Goal: Task Accomplishment & Management: Complete application form

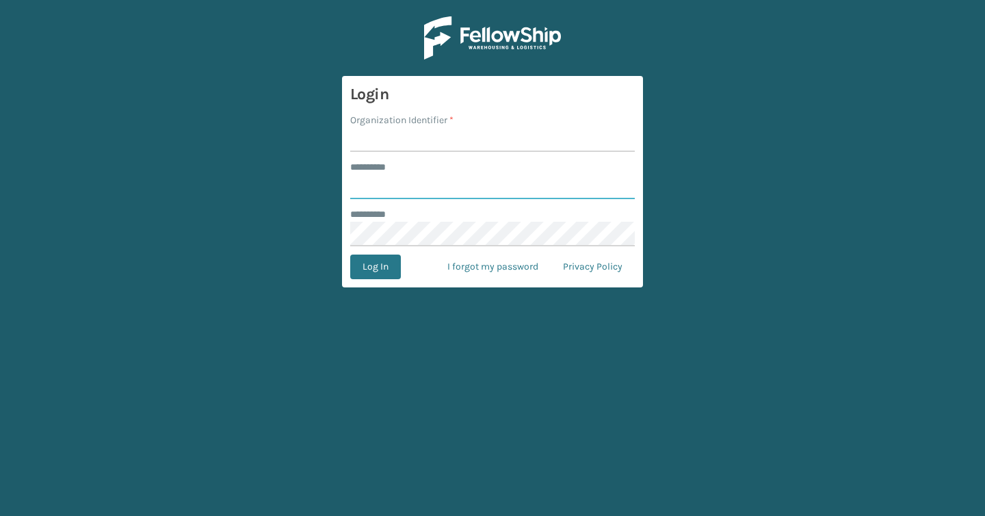
type input "*******"
click at [503, 138] on input "Organization Identifier *" at bounding box center [492, 139] width 285 height 25
type input "Brightech"
click at [365, 267] on button "Log In" at bounding box center [375, 266] width 51 height 25
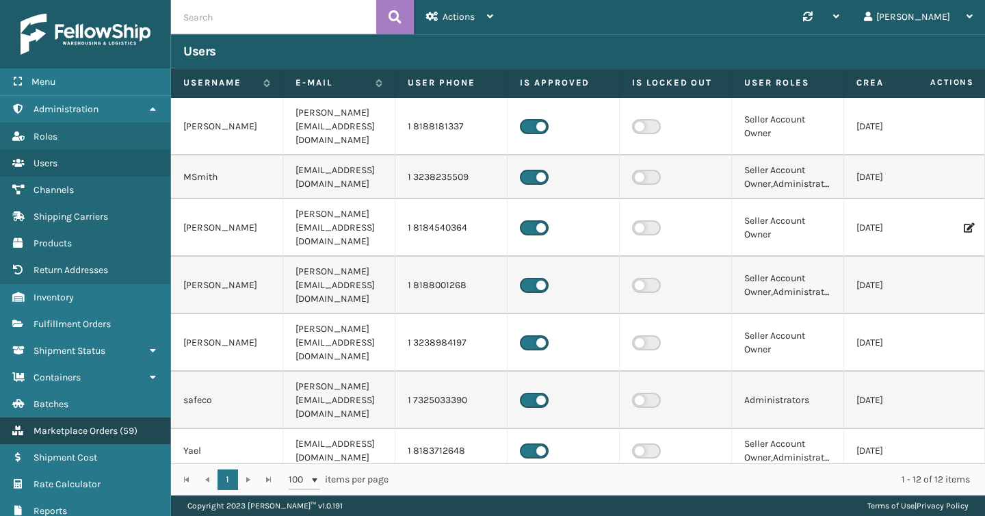
click at [92, 425] on span "Marketplace Orders" at bounding box center [76, 431] width 84 height 12
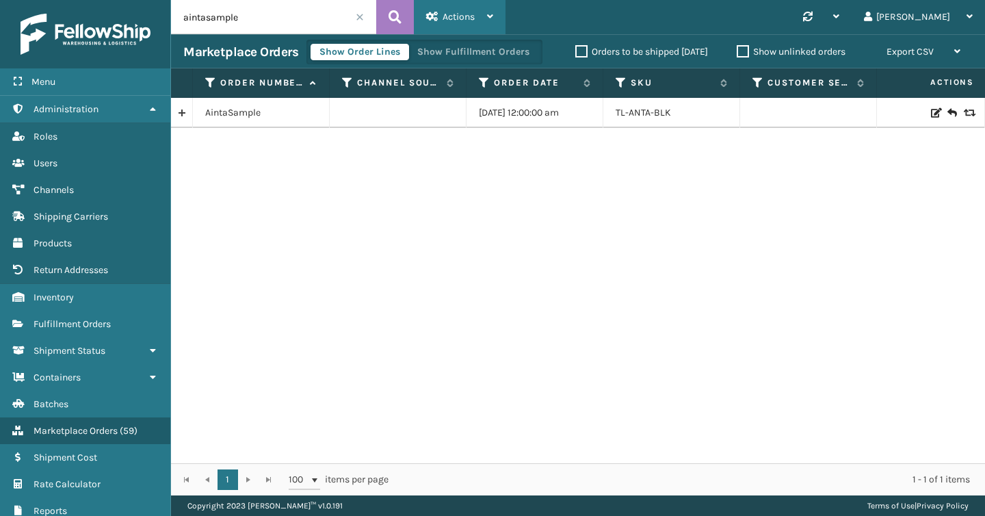
click at [452, 21] on span "Actions" at bounding box center [459, 17] width 32 height 12
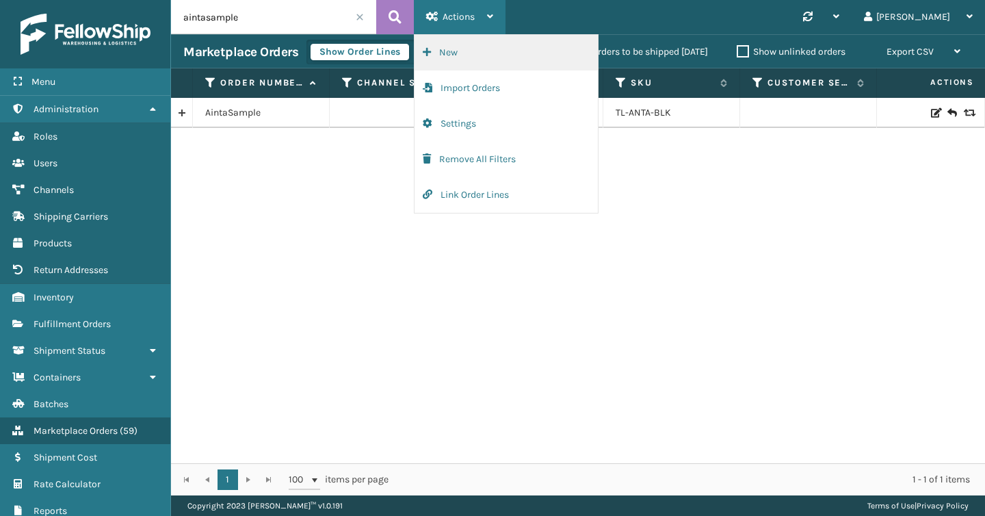
click at [448, 49] on button "New" at bounding box center [505, 53] width 183 height 36
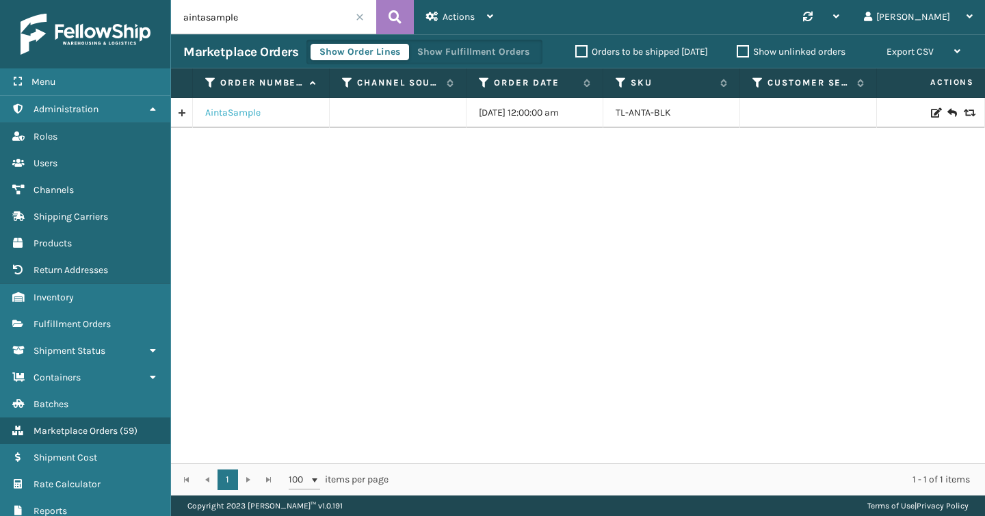
click at [245, 117] on link "AintaSample" at bounding box center [232, 113] width 55 height 14
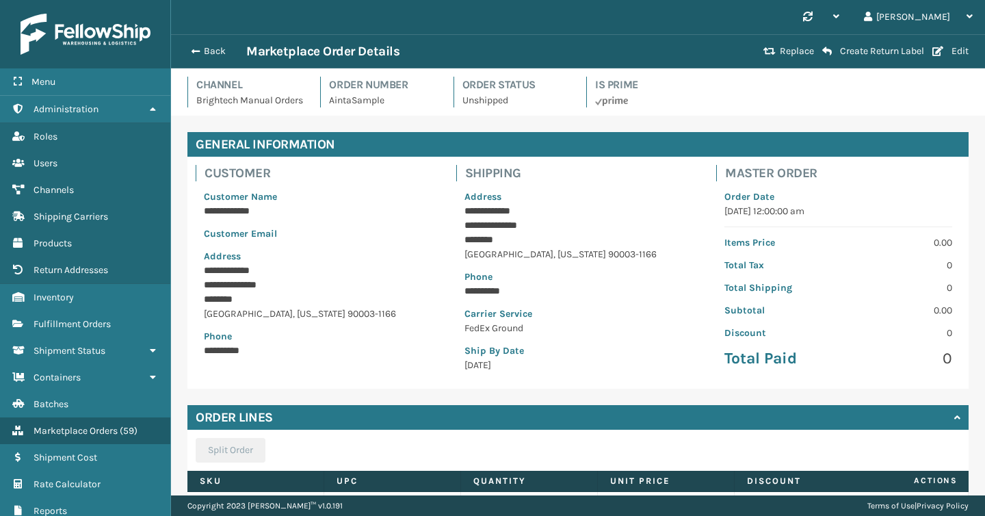
scroll to position [140, 0]
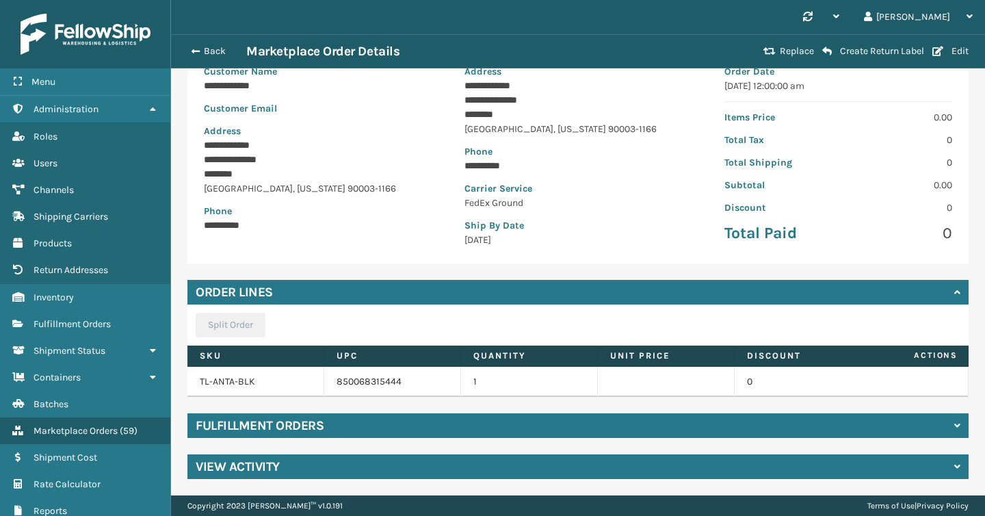
click at [466, 423] on div "Fulfillment Orders" at bounding box center [577, 425] width 781 height 25
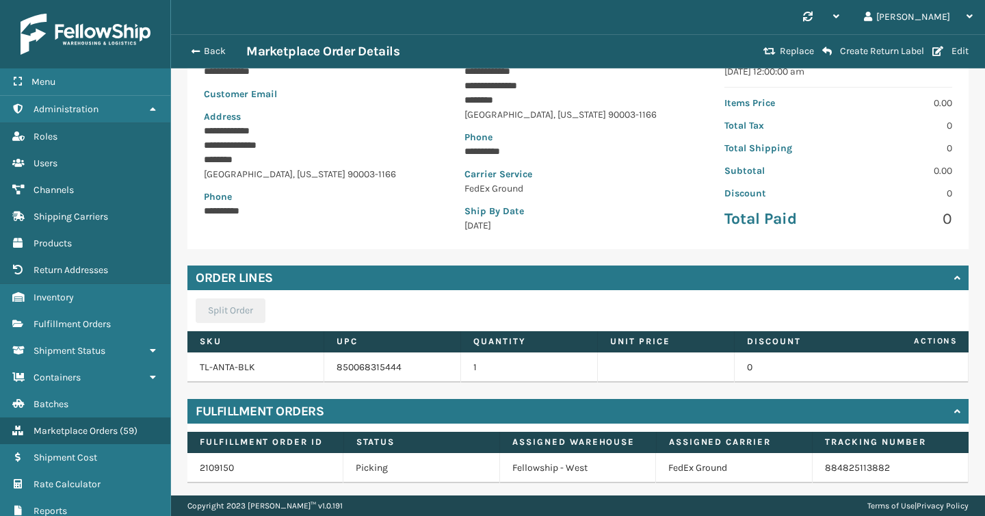
scroll to position [199, 0]
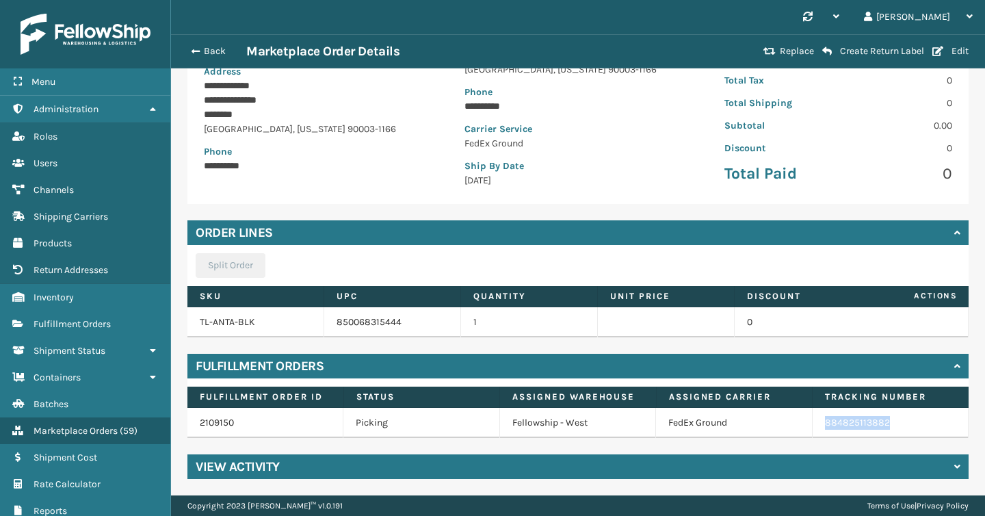
copy link "884825113882"
click at [203, 47] on button "Back" at bounding box center [214, 51] width 63 height 12
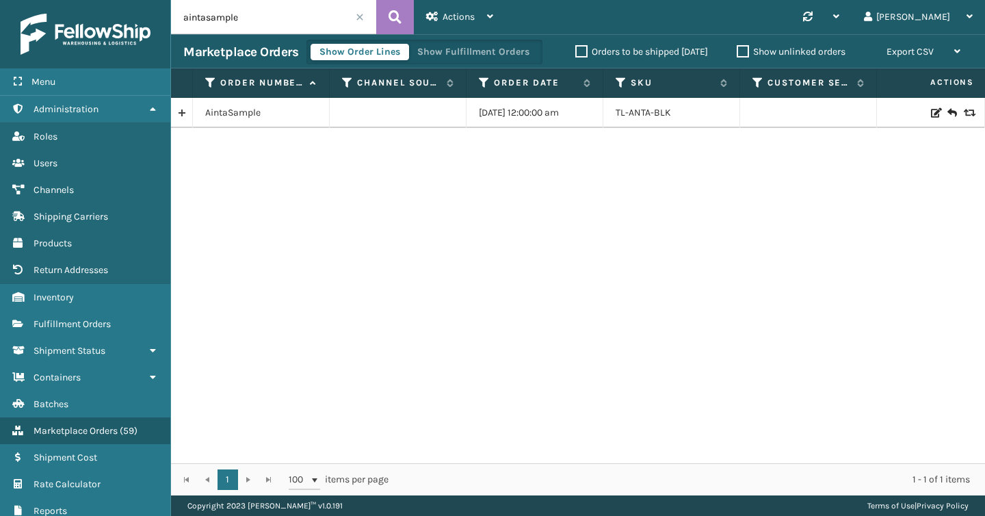
click at [360, 18] on span at bounding box center [360, 17] width 8 height 8
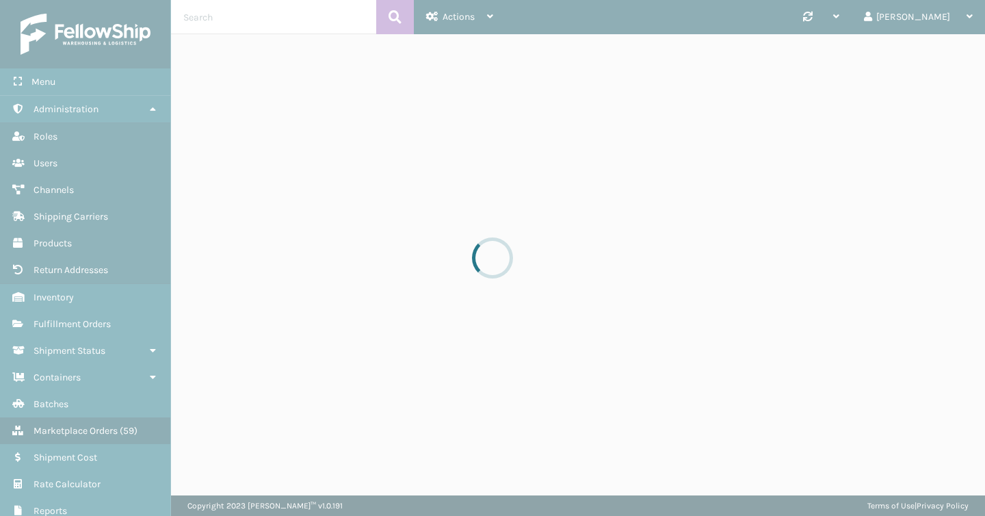
click at [474, 18] on div at bounding box center [492, 258] width 985 height 516
click at [483, 21] on div at bounding box center [492, 258] width 985 height 516
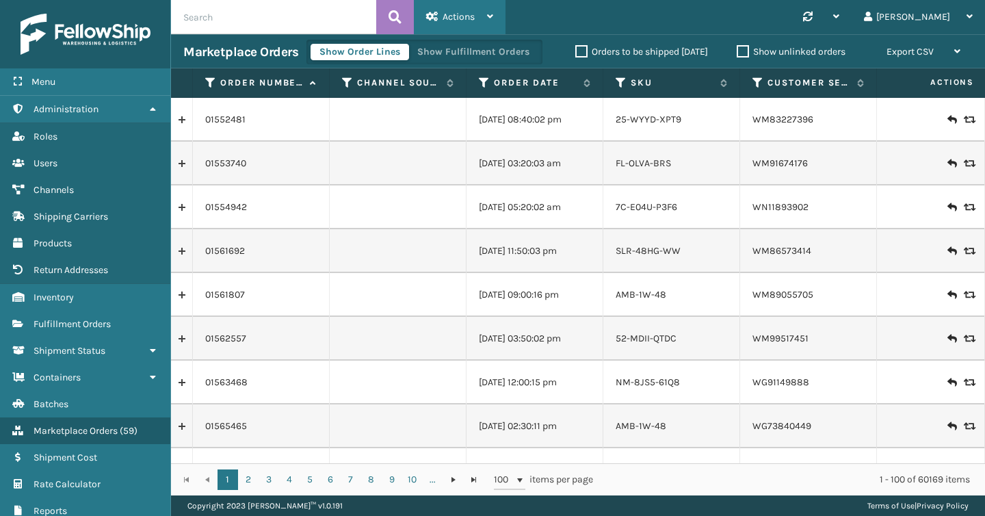
click at [460, 23] on div "Actions" at bounding box center [459, 17] width 67 height 34
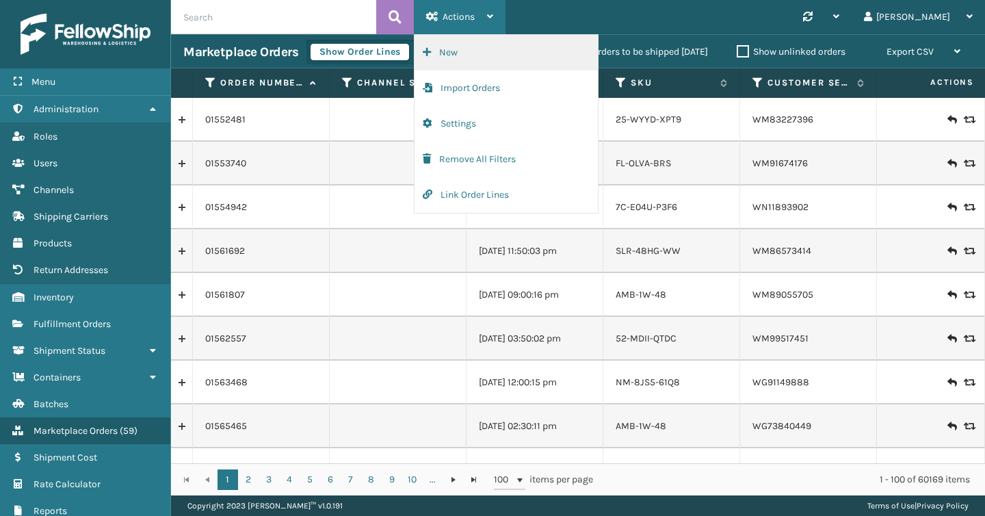
click at [457, 60] on button "New" at bounding box center [505, 53] width 183 height 36
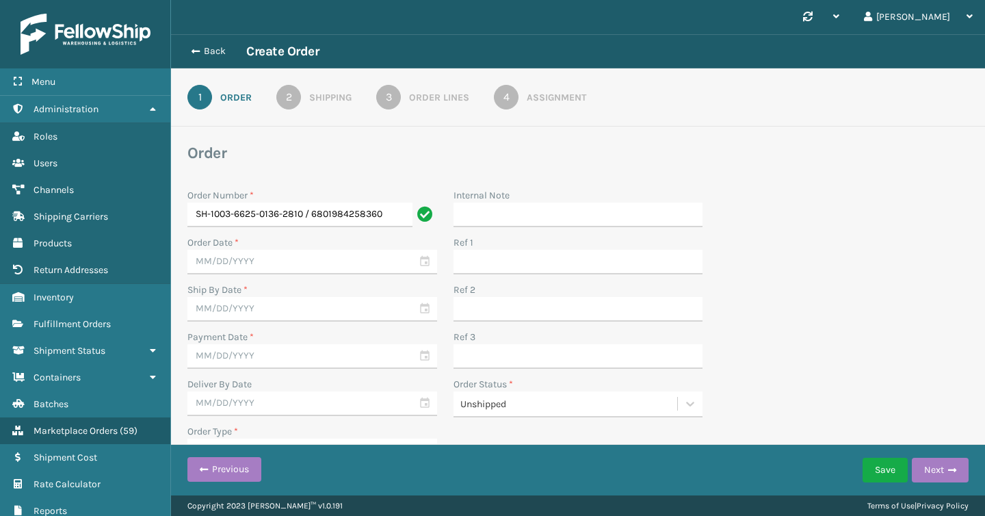
drag, startPoint x: 393, startPoint y: 209, endPoint x: 306, endPoint y: 217, distance: 87.9
click at [306, 217] on input "SH-1003-6625-0136-2810 / 6801984258360" at bounding box center [299, 214] width 225 height 25
type input "SH-1003-6625-0136-2810"
click at [301, 256] on input "text" at bounding box center [312, 262] width 250 height 25
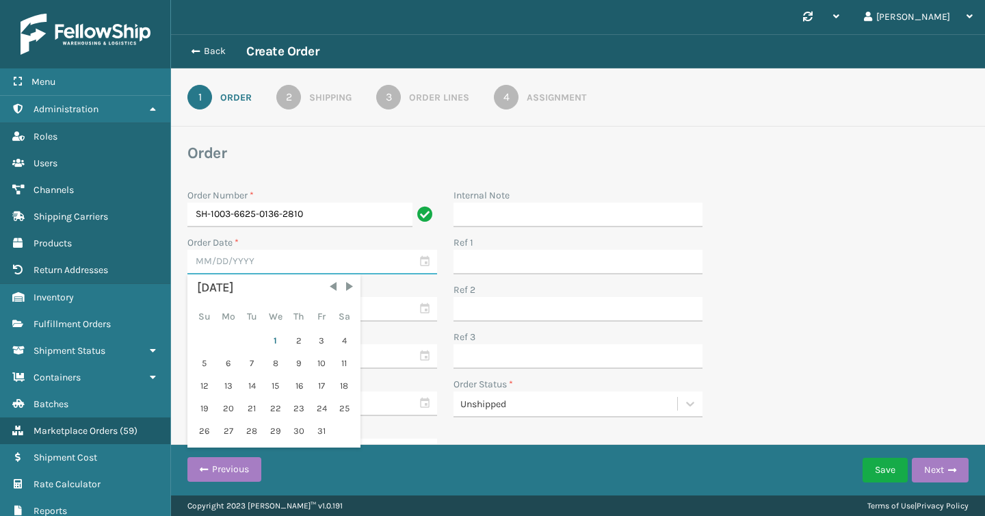
scroll to position [20, 0]
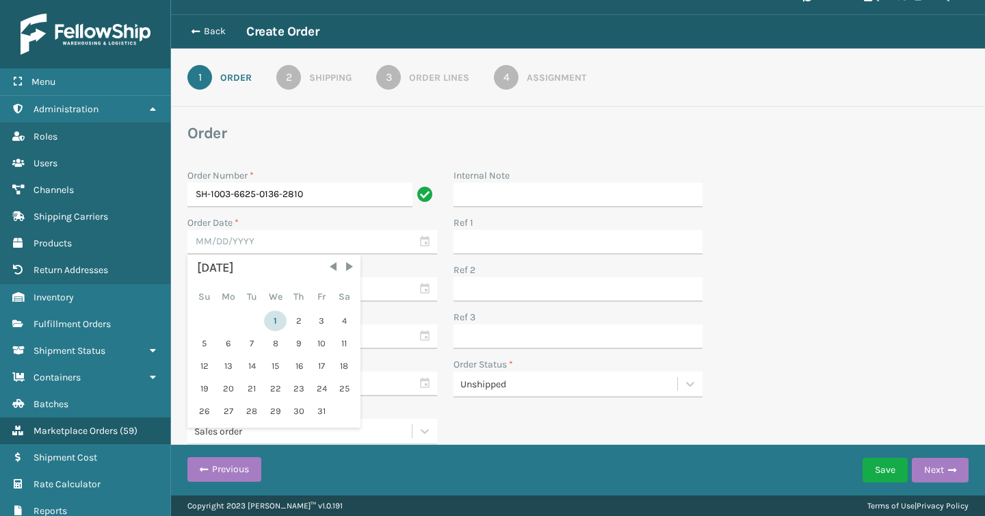
click at [267, 319] on div "1" at bounding box center [275, 321] width 23 height 21
type input "[DATE]"
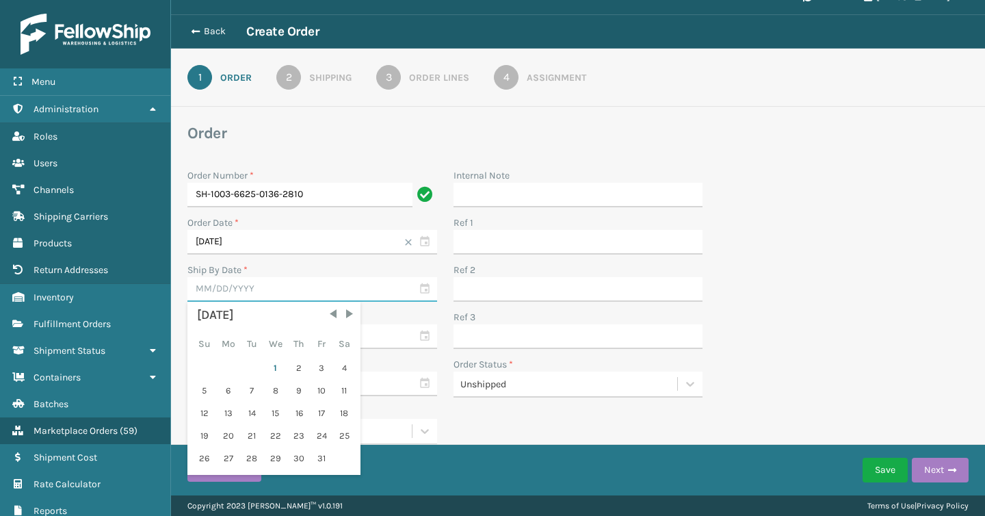
click at [334, 297] on input "text" at bounding box center [312, 289] width 250 height 25
click at [275, 369] on div "1" at bounding box center [275, 368] width 23 height 21
type input "[DATE]"
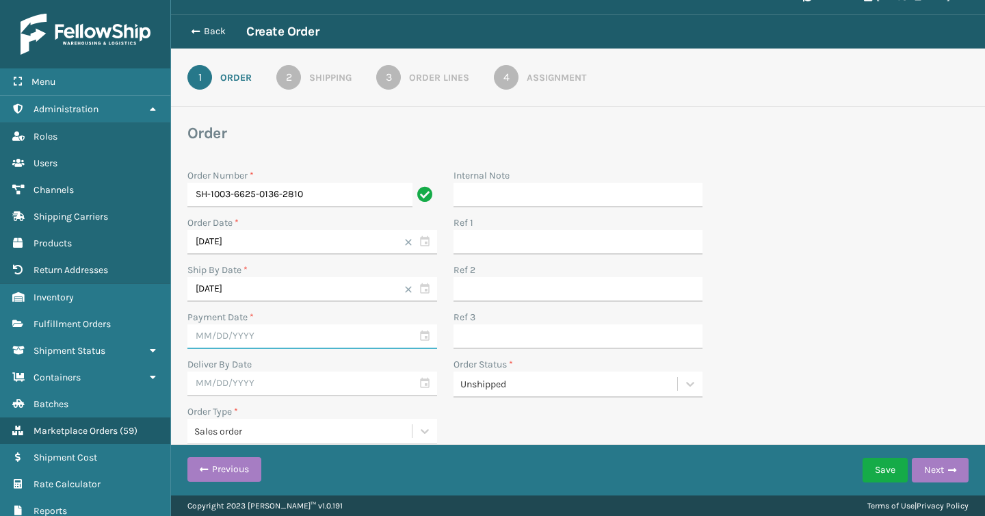
click at [290, 340] on input "text" at bounding box center [312, 336] width 250 height 25
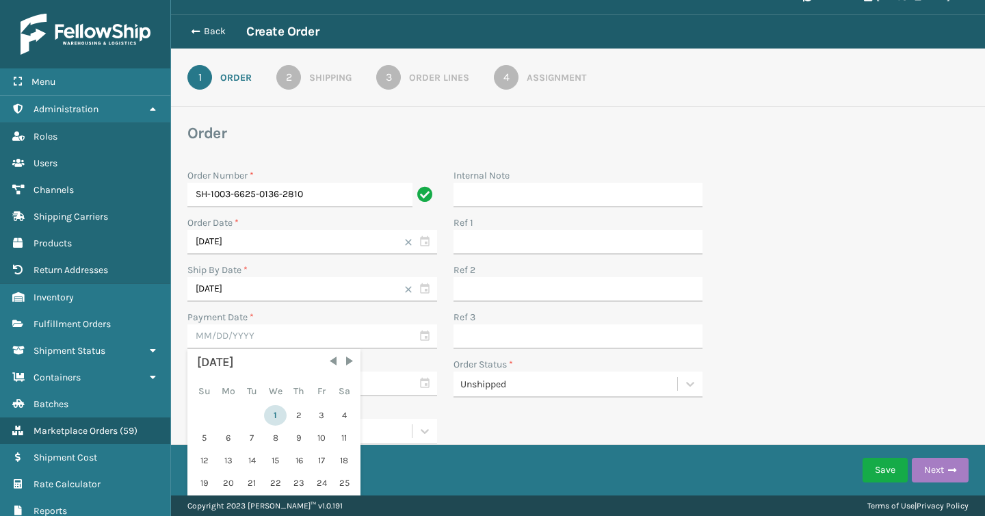
click at [280, 419] on div "1" at bounding box center [275, 415] width 23 height 21
type input "[DATE]"
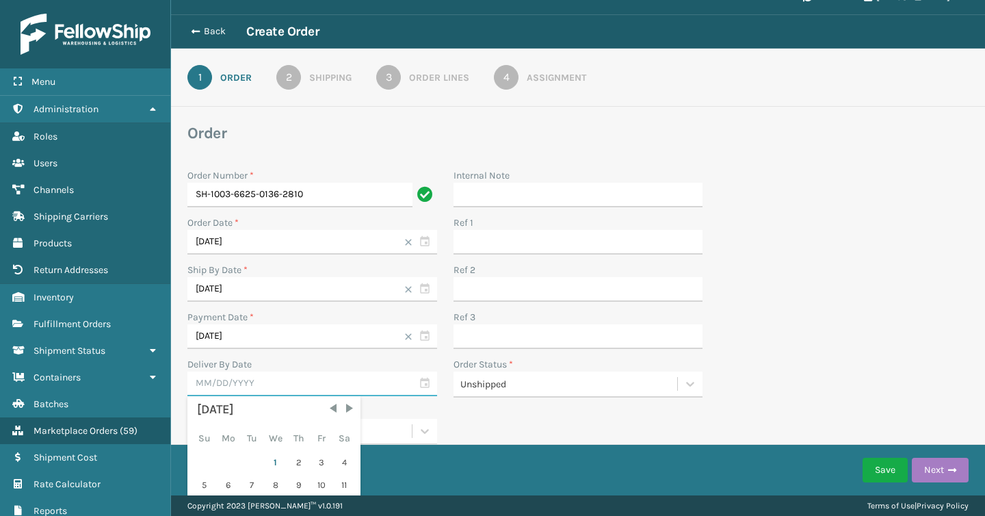
click at [284, 380] on input "text" at bounding box center [312, 383] width 250 height 25
click at [272, 464] on div "1" at bounding box center [275, 462] width 23 height 21
type input "[DATE]"
click at [402, 380] on input "[DATE]" at bounding box center [312, 383] width 250 height 25
click at [407, 380] on span at bounding box center [408, 384] width 8 height 8
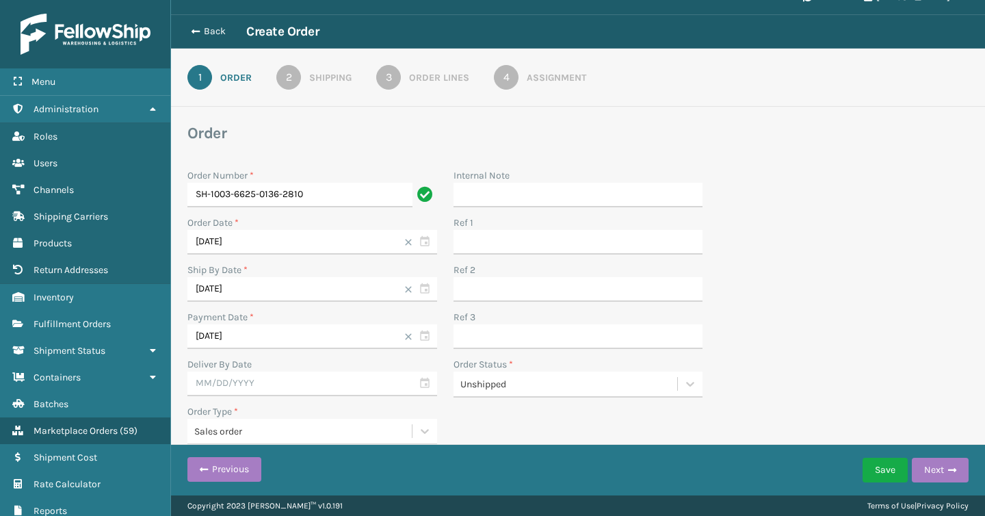
click at [384, 410] on div "Order Type *" at bounding box center [312, 411] width 250 height 14
click at [950, 469] on span "button" at bounding box center [952, 470] width 8 height 10
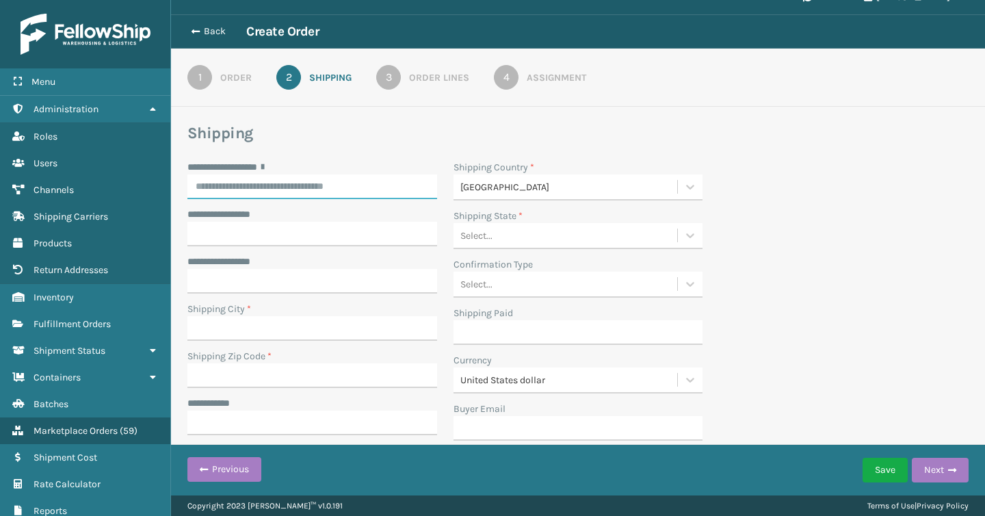
click at [390, 187] on input "**********" at bounding box center [312, 186] width 250 height 25
paste input "**********"
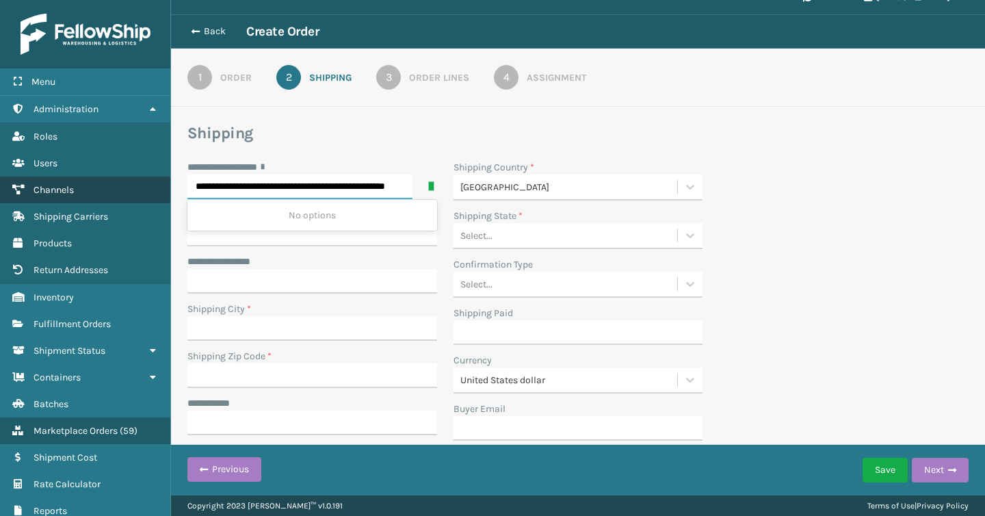
scroll to position [0, 0]
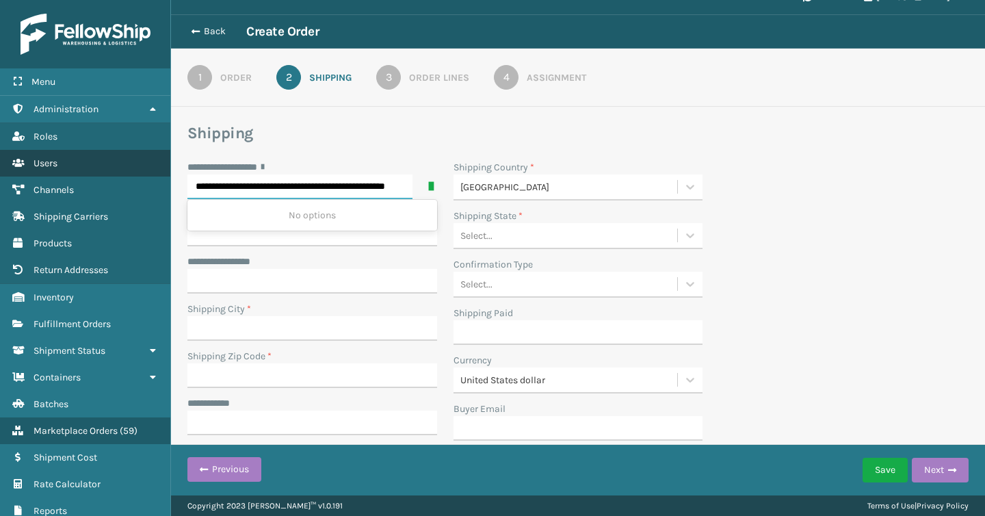
drag, startPoint x: 225, startPoint y: 187, endPoint x: 109, endPoint y: 172, distance: 117.2
click at [109, 0] on div "**********" at bounding box center [492, 0] width 985 height 0
click at [381, 186] on input "**********" at bounding box center [299, 186] width 225 height 25
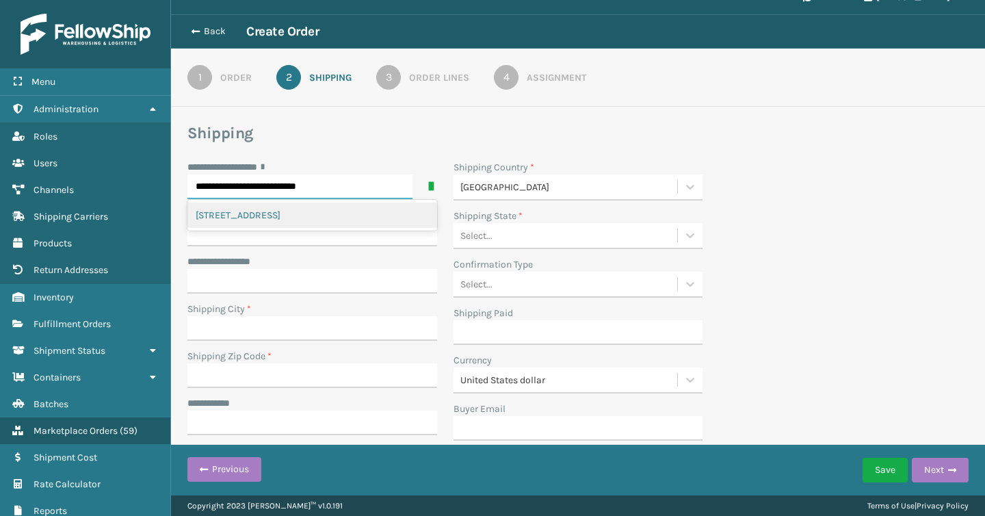
click at [360, 213] on div "[STREET_ADDRESS]" at bounding box center [312, 214] width 250 height 25
type input "**********"
type input "SISTER BAY"
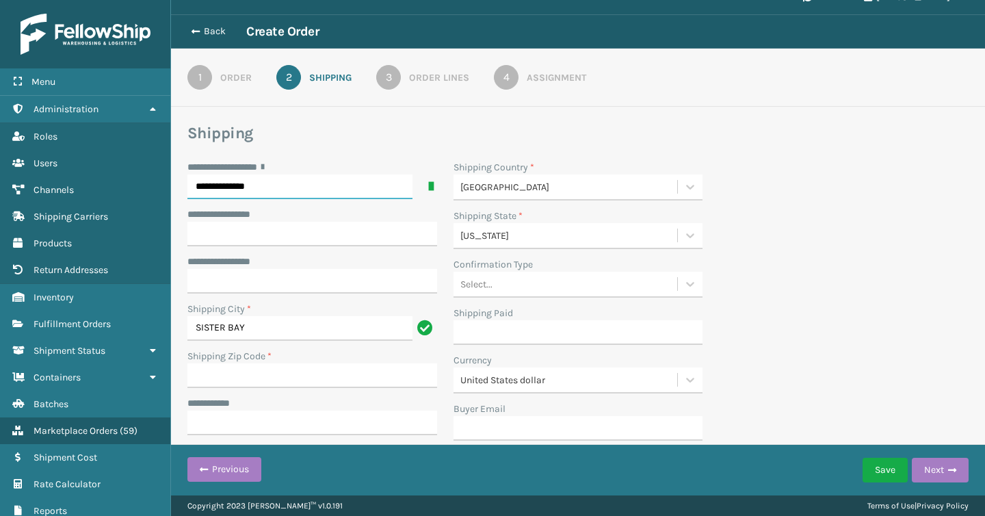
type input "54234-9604"
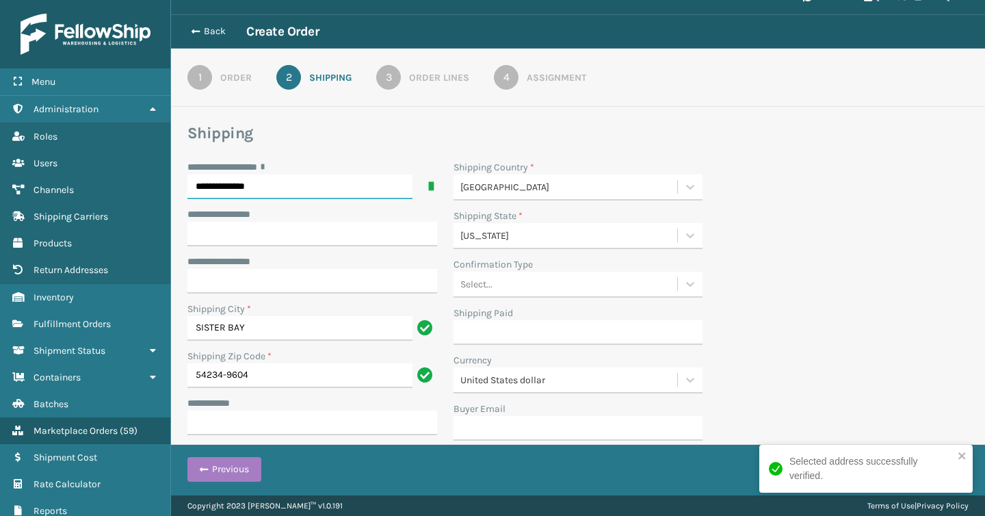
type input "**********"
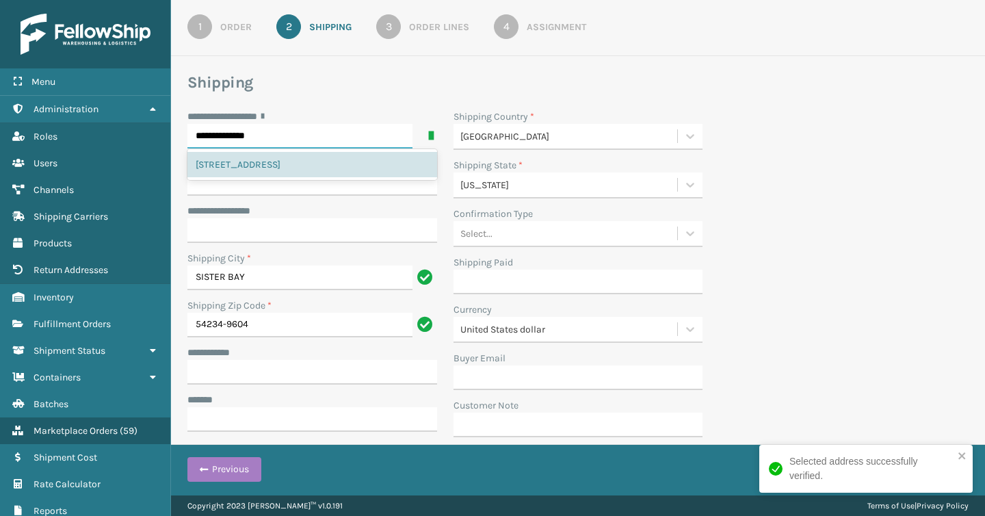
scroll to position [71, 0]
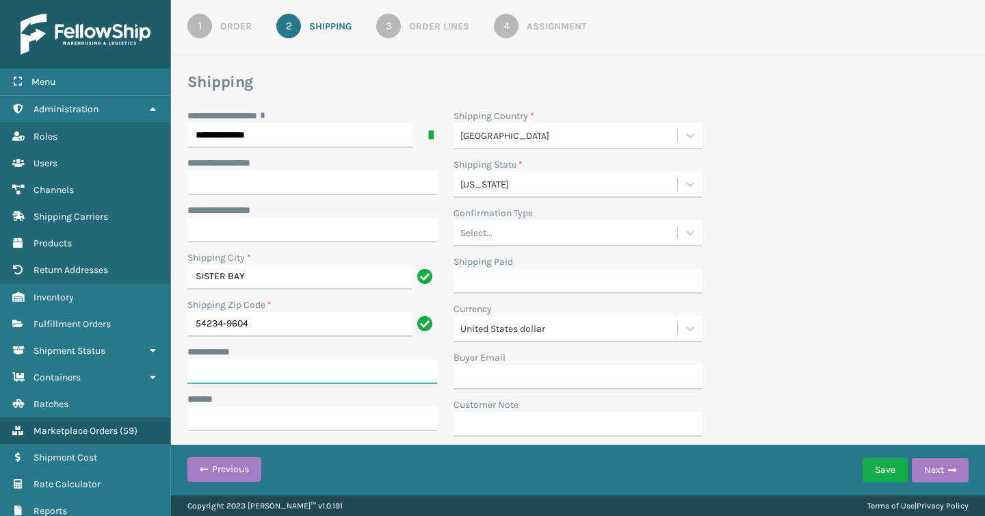
click at [256, 360] on input "**********" at bounding box center [312, 371] width 250 height 25
paste input "**********"
type input "**********"
click at [339, 406] on input "***** *" at bounding box center [312, 418] width 250 height 25
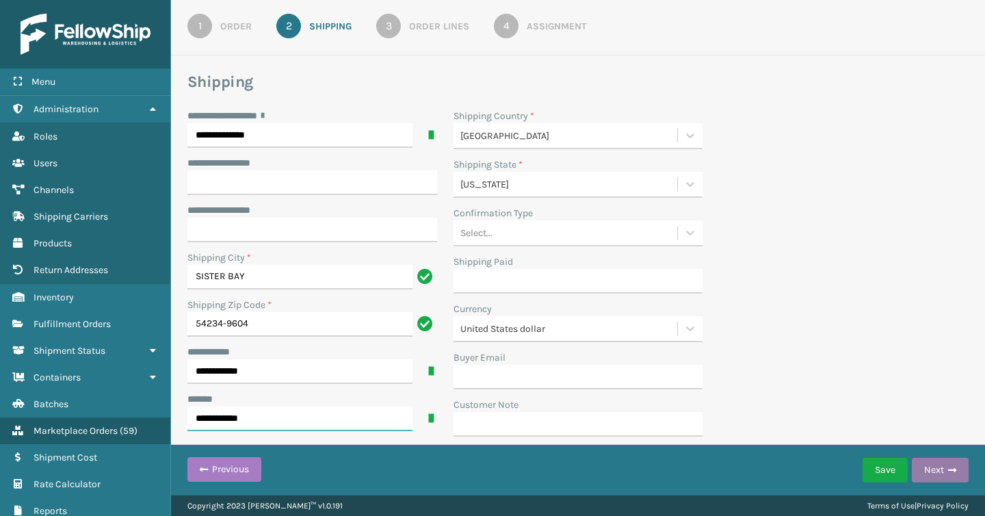
type input "**********"
click at [948, 473] on span "button" at bounding box center [952, 470] width 8 height 10
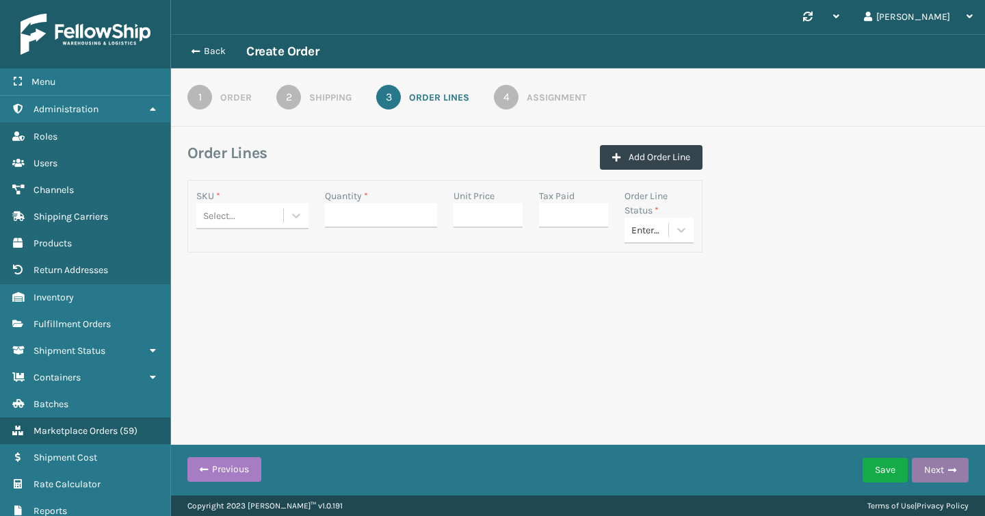
scroll to position [0, 0]
click at [263, 222] on div "Select..." at bounding box center [239, 216] width 87 height 23
paste input "GLW-SLR-[PERSON_NAME]"
type input "GLW-SLR-[PERSON_NAME]"
click at [262, 256] on div "GLW-SLR-[PERSON_NAME]" at bounding box center [252, 257] width 112 height 40
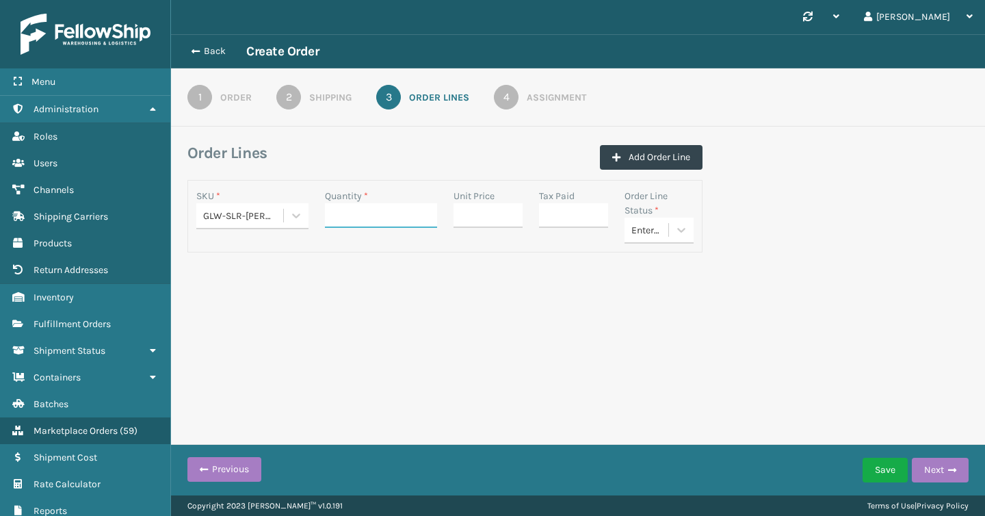
click at [352, 217] on input "Quantity *" at bounding box center [381, 215] width 112 height 25
type input "3"
click at [514, 287] on div "Back Create Order 1 Order 2 Shipping 3 Order Lines 4 Assignment Order Lines Add…" at bounding box center [578, 170] width 814 height 273
click at [885, 473] on button "Save" at bounding box center [884, 470] width 45 height 25
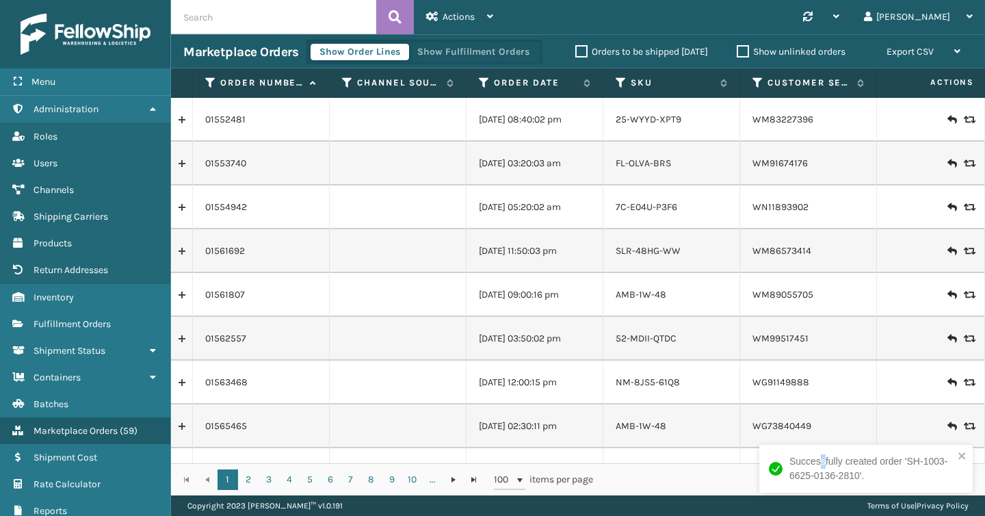
click at [823, 459] on div "Successfully created order 'SH-1003-6625-0136-2810'." at bounding box center [871, 468] width 164 height 29
click at [276, 18] on input "text" at bounding box center [273, 17] width 205 height 34
paste input "GLW-SLR-[PERSON_NAME]"
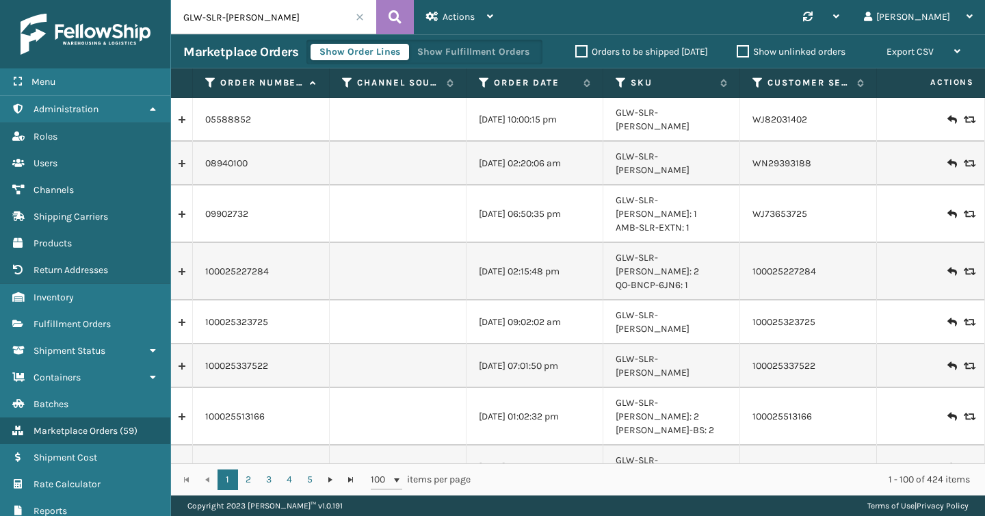
click at [337, 22] on input "GLW-SLR-[PERSON_NAME]" at bounding box center [273, 17] width 205 height 34
paste input "SH-1003-6625-0136-2810"
type input "SH-1003-6625-0136-2810"
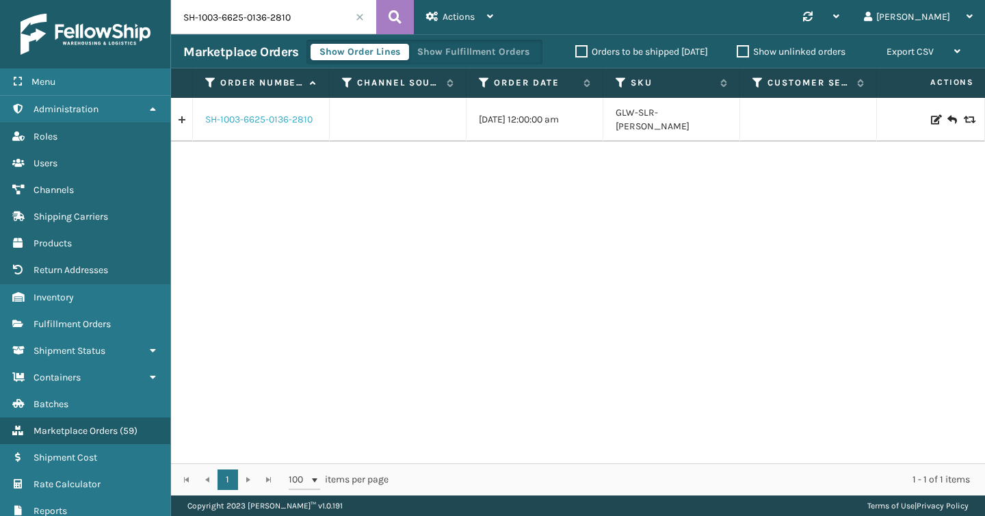
click at [263, 113] on link "SH-1003-6625-0136-2810" at bounding box center [258, 120] width 107 height 14
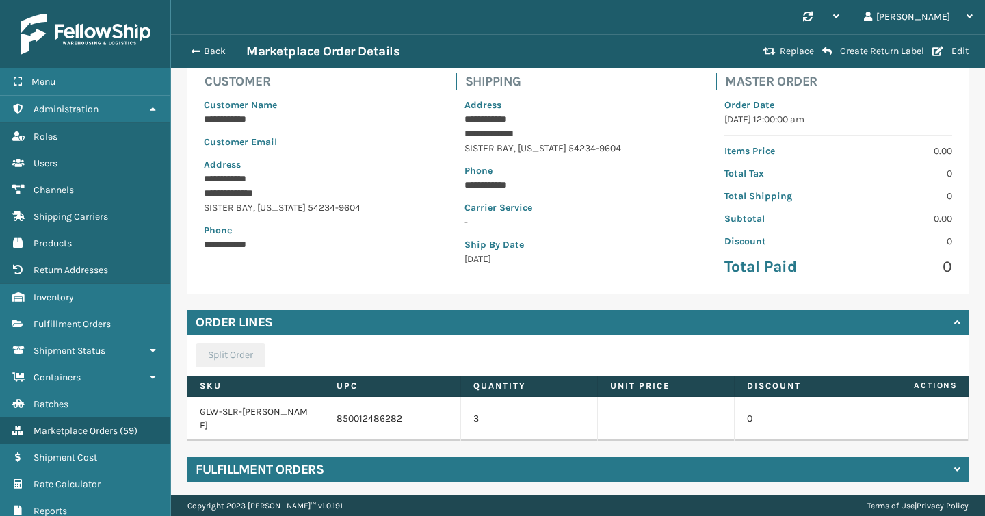
scroll to position [136, 0]
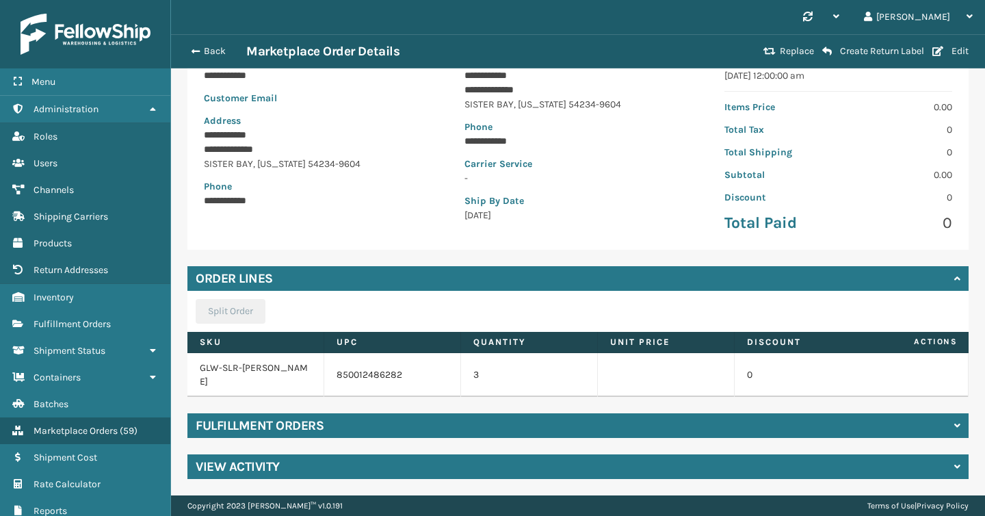
click at [471, 425] on div "Fulfillment Orders" at bounding box center [577, 425] width 781 height 25
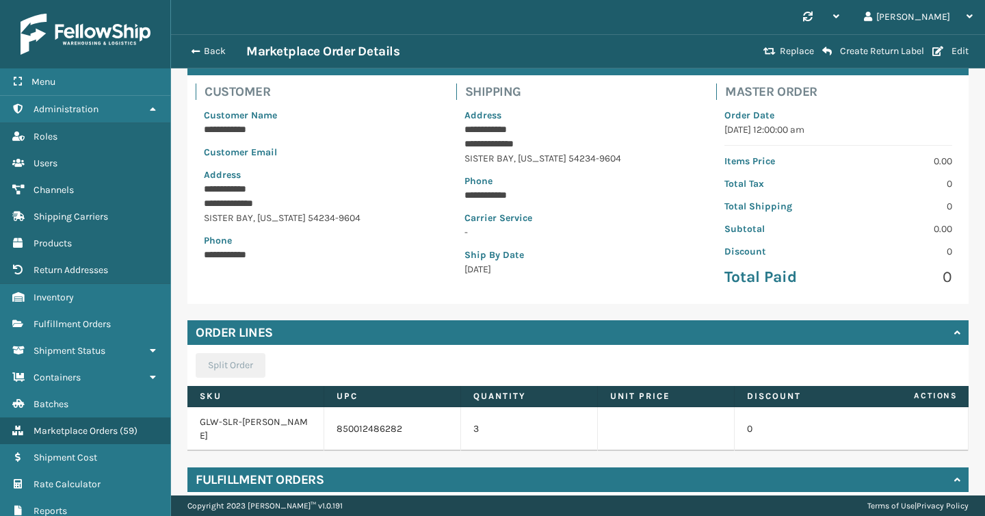
scroll to position [80, 0]
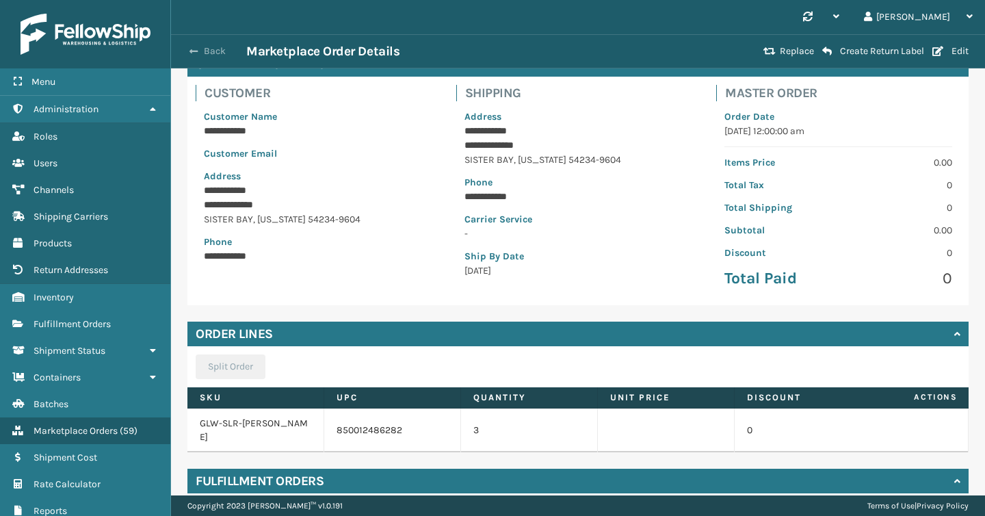
click at [215, 48] on button "Back" at bounding box center [214, 51] width 63 height 12
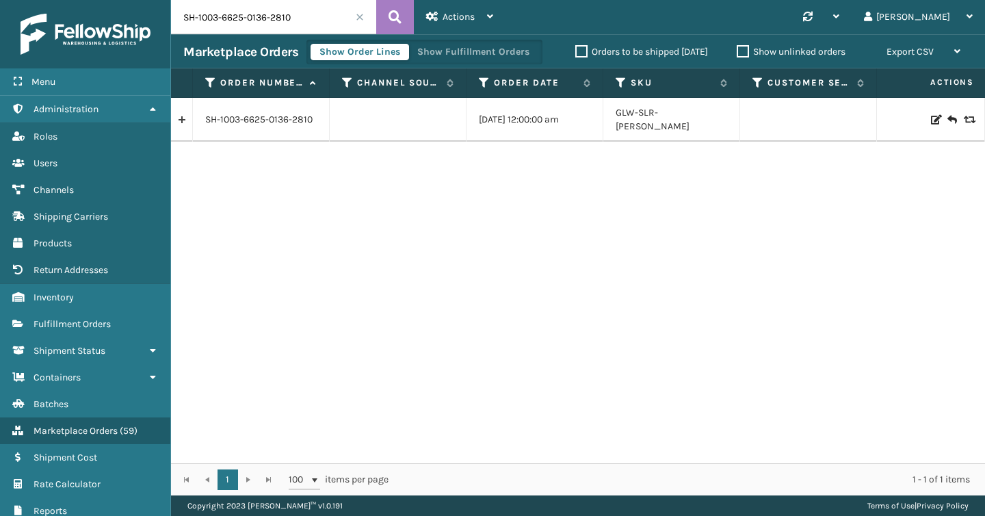
click at [261, 17] on input "SH-1003-6625-0136-2810" at bounding box center [273, 17] width 205 height 34
paste input "3260360"
type input "32603600"
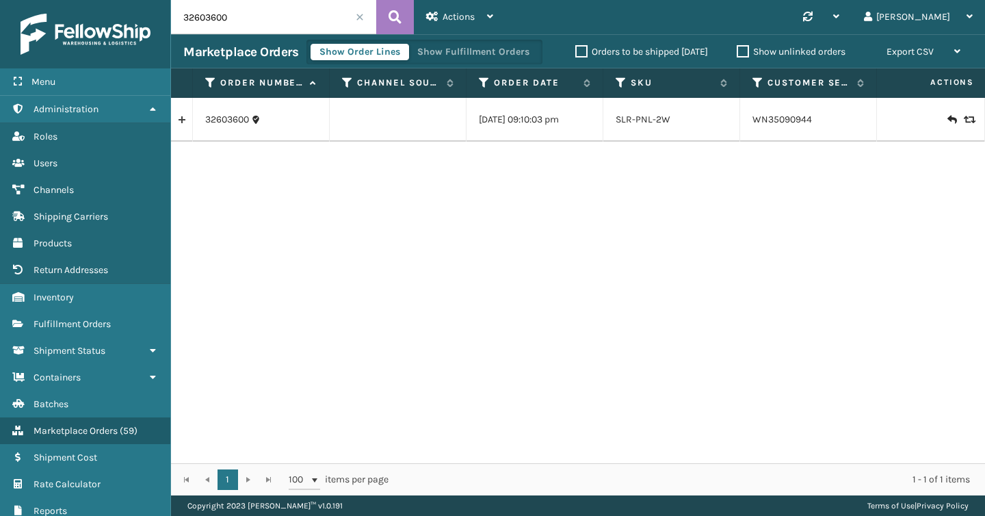
click at [221, 130] on td "32603600" at bounding box center [261, 120] width 137 height 44
click at [226, 126] on link "32603600" at bounding box center [227, 120] width 44 height 14
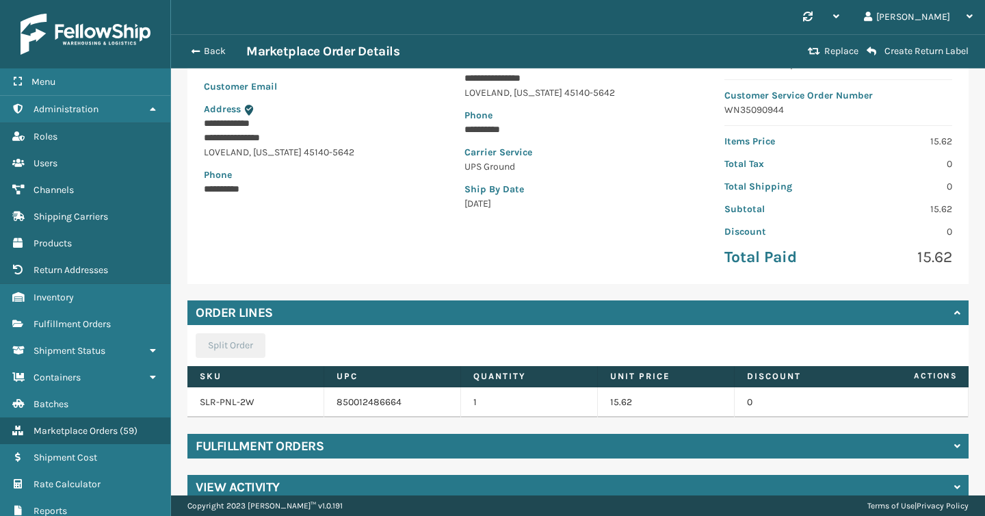
scroll to position [182, 0]
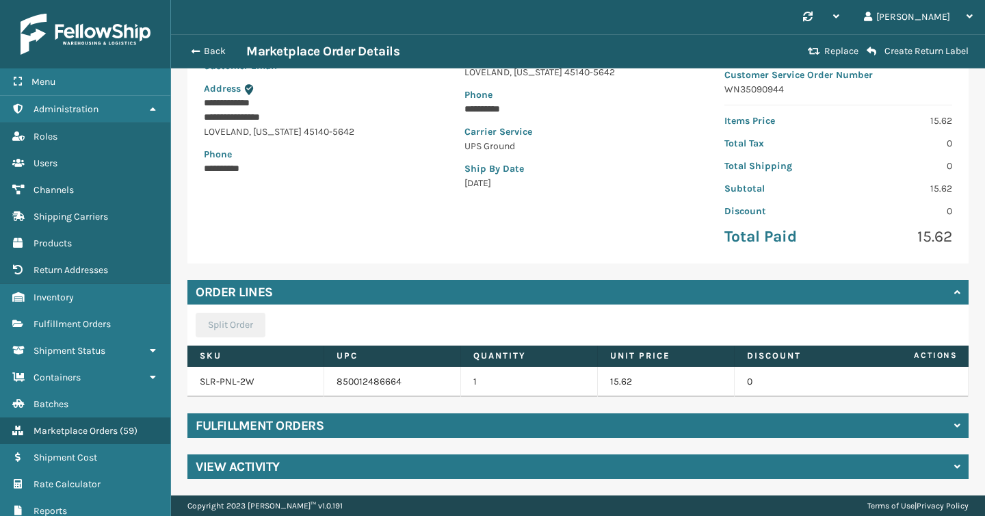
click at [381, 425] on div "Fulfillment Orders" at bounding box center [577, 425] width 781 height 25
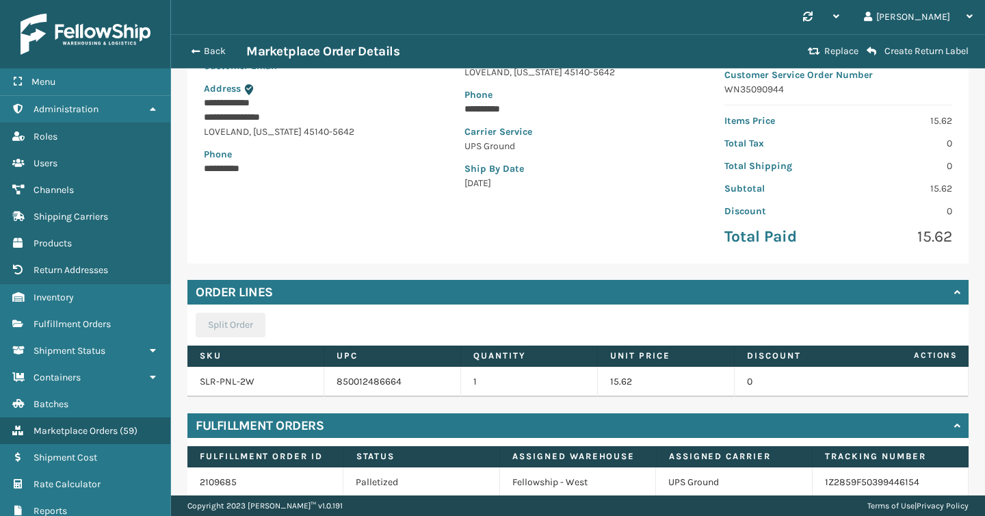
scroll to position [241, 0]
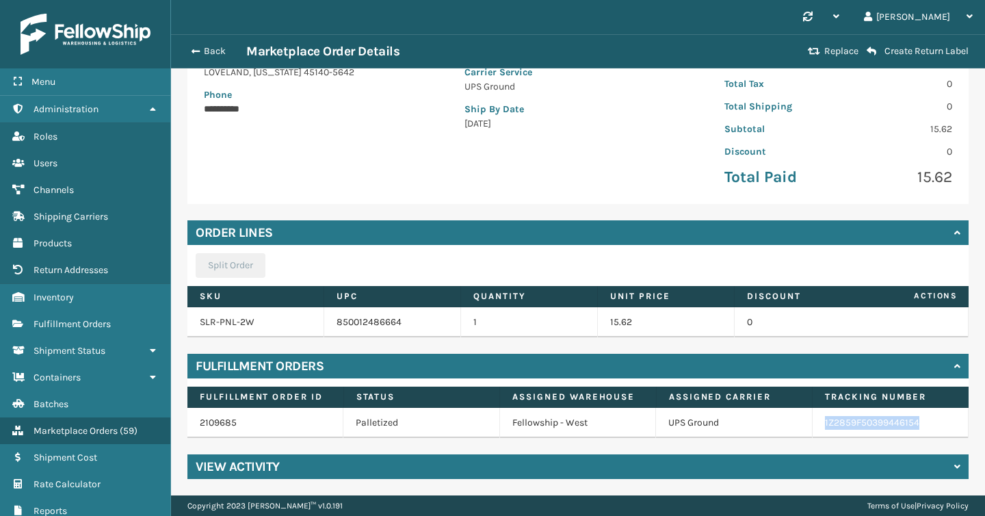
copy link "1Z2859F50399446154"
